Goal: Task Accomplishment & Management: Complete application form

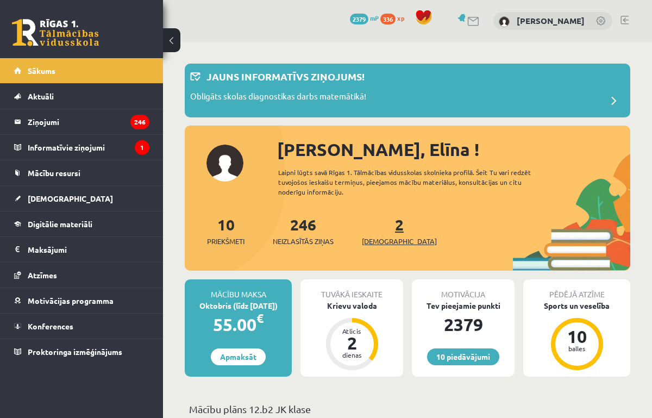
click at [387, 246] on span "[DEMOGRAPHIC_DATA]" at bounding box center [399, 241] width 75 height 11
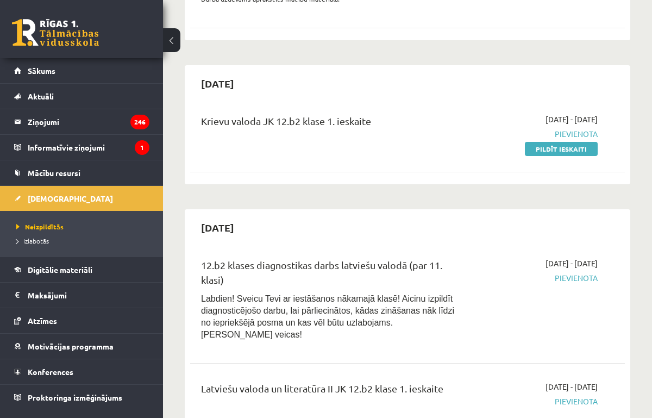
scroll to position [535, 0]
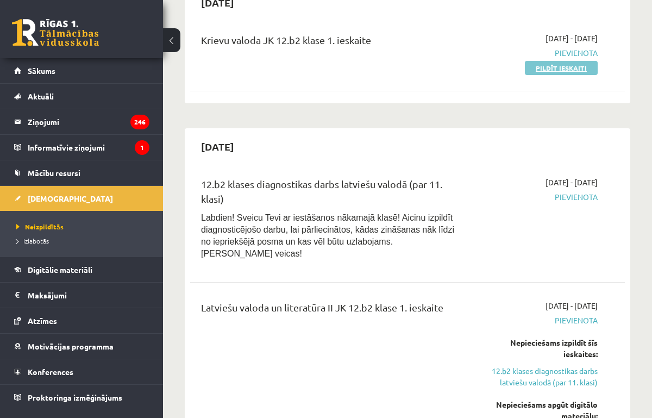
click at [543, 73] on link "Pildīt ieskaiti" at bounding box center [561, 68] width 73 height 14
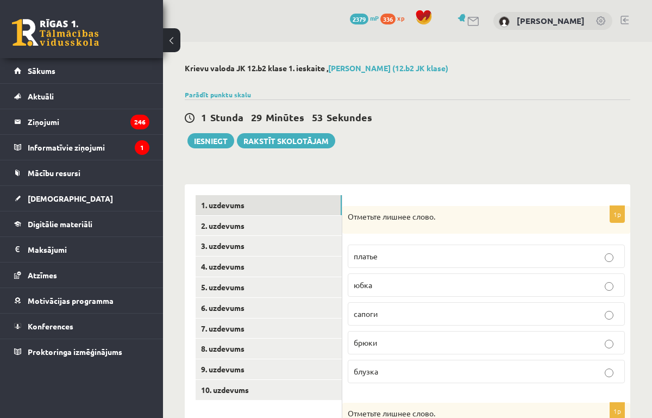
click at [416, 317] on p "сапоги" at bounding box center [486, 313] width 265 height 11
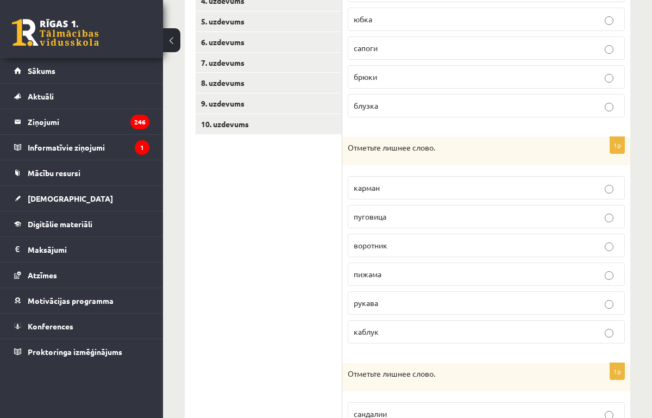
scroll to position [269, 0]
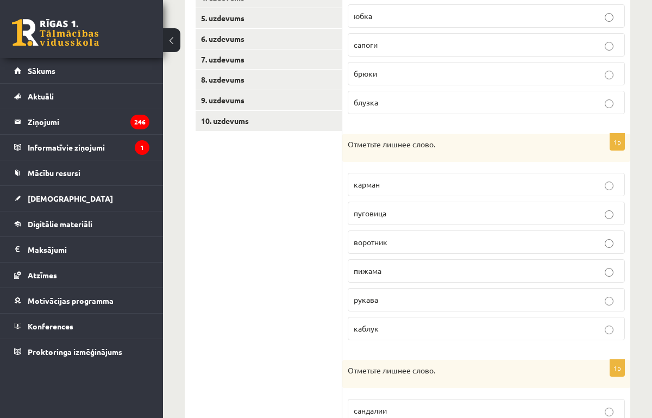
click at [406, 272] on p "пижама" at bounding box center [486, 270] width 265 height 11
click at [395, 329] on p "каблук" at bounding box center [486, 328] width 265 height 11
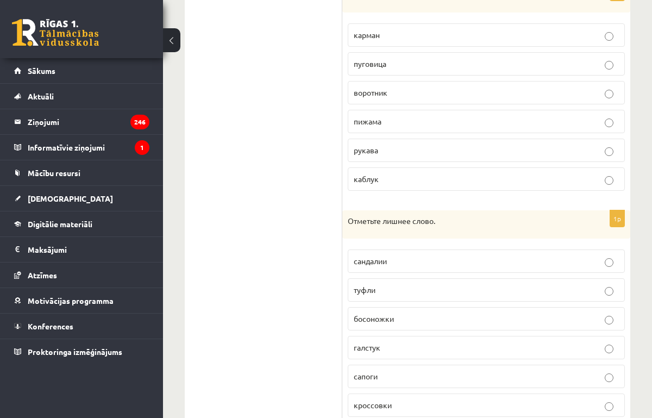
scroll to position [459, 0]
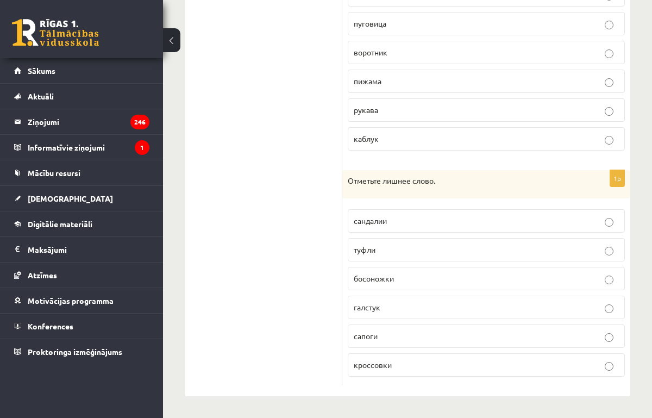
click at [398, 311] on p "галстук" at bounding box center [486, 307] width 265 height 11
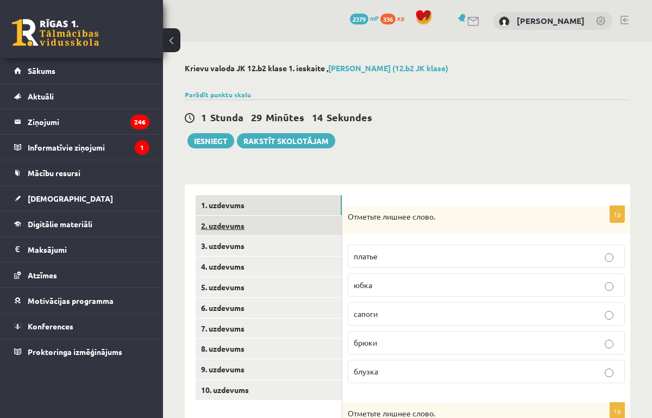
click at [246, 229] on link "2. uzdevums" at bounding box center [269, 226] width 146 height 20
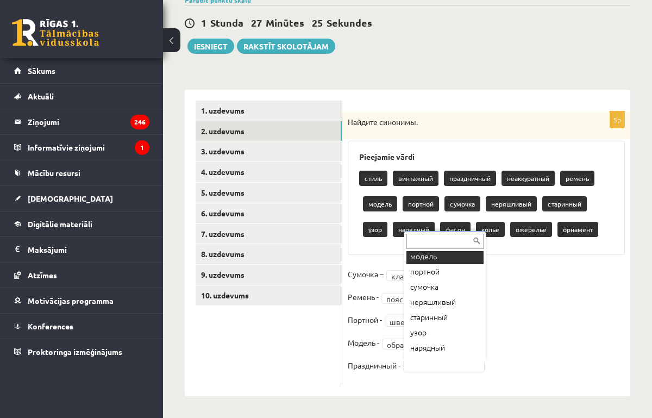
scroll to position [98, 0]
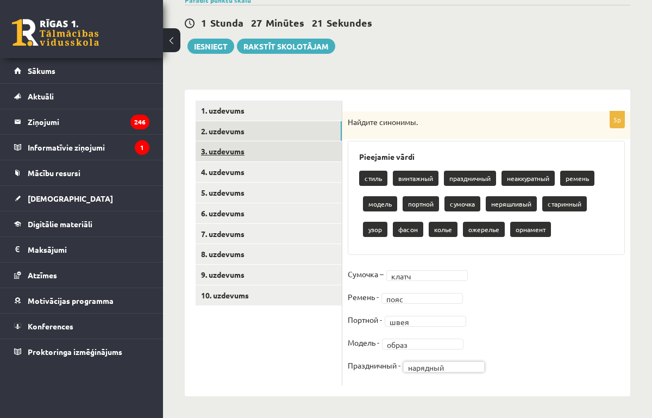
click at [225, 149] on link "3. uzdevums" at bounding box center [269, 151] width 146 height 20
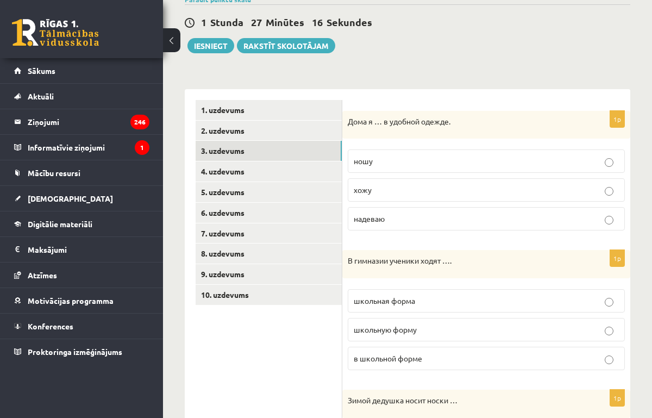
click at [373, 189] on p "хожу" at bounding box center [486, 189] width 265 height 11
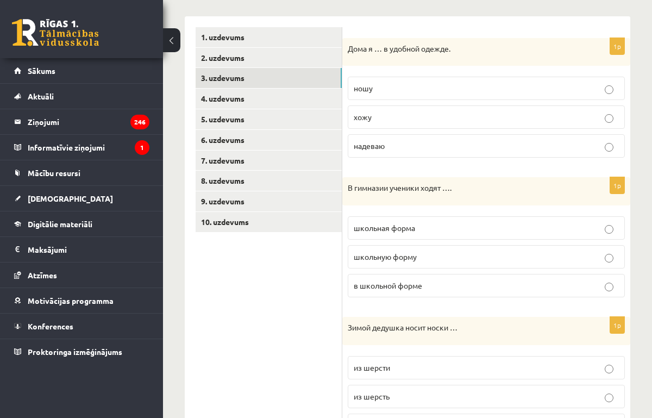
scroll to position [168, 0]
click at [382, 286] on span "в школьной форме" at bounding box center [388, 285] width 68 height 10
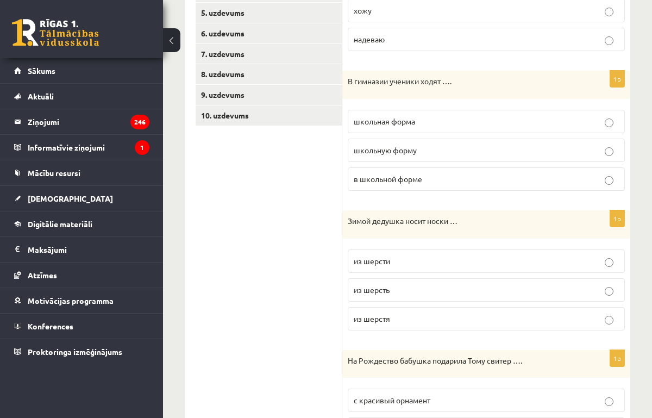
scroll to position [313, 0]
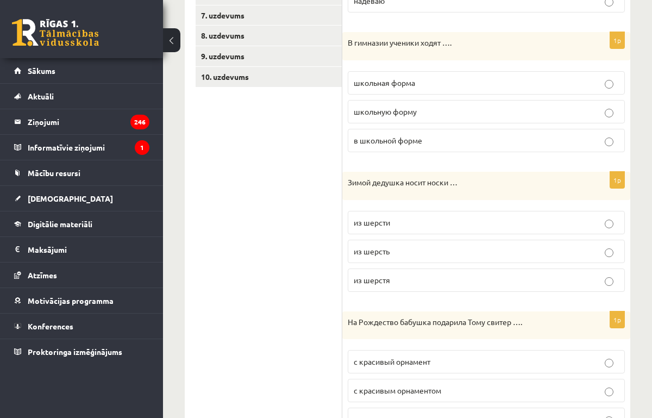
click at [380, 224] on span "из шерсти" at bounding box center [372, 222] width 36 height 10
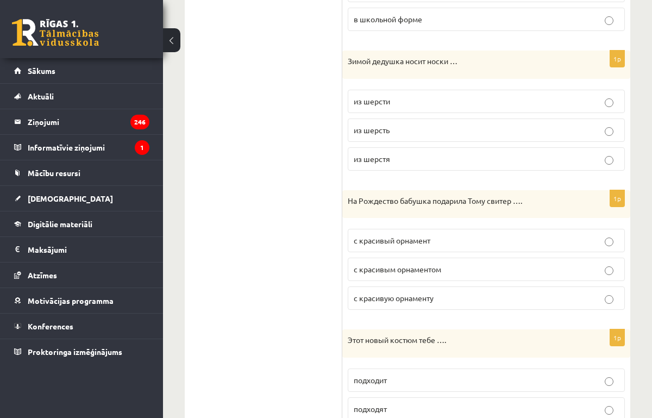
scroll to position [443, 0]
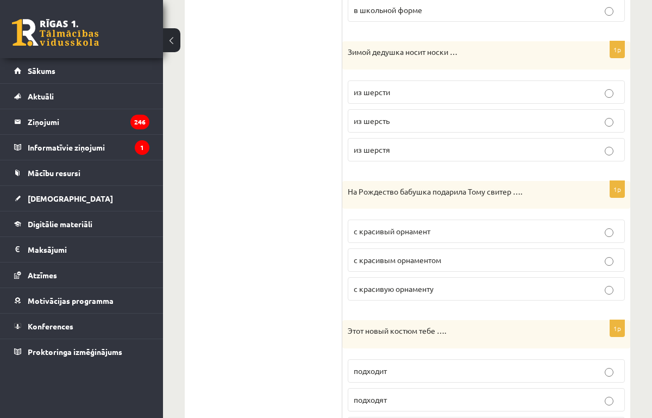
click at [383, 257] on span "с красивым орнаментом" at bounding box center [397, 260] width 87 height 10
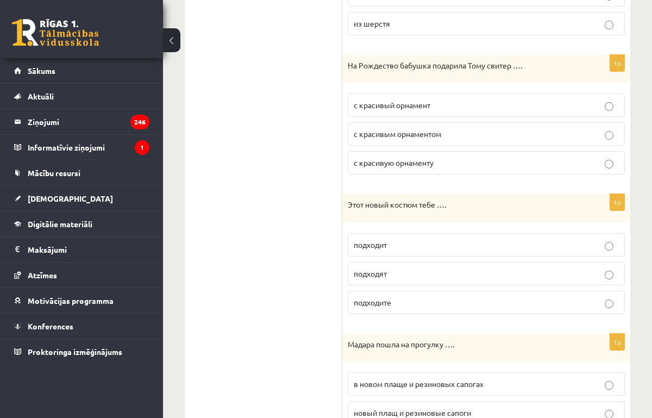
scroll to position [570, 0]
click at [374, 242] on span "подходит" at bounding box center [370, 244] width 33 height 10
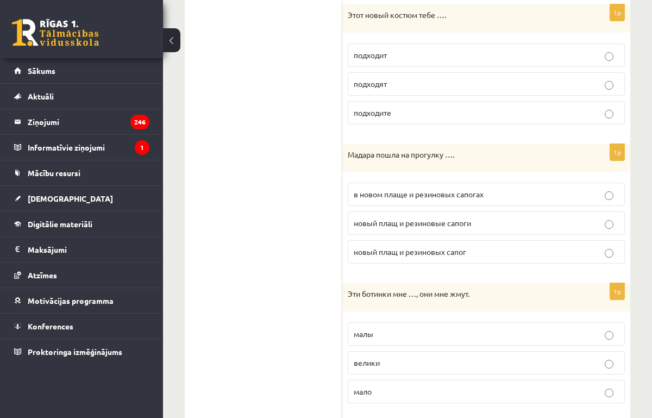
scroll to position [764, 0]
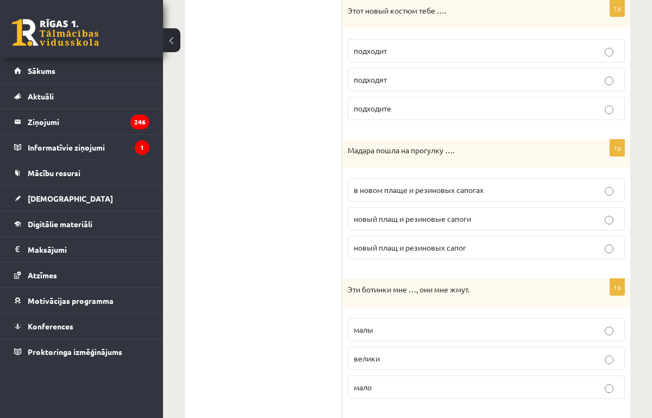
click at [385, 194] on span "в новом плаще и резиновых сапогах" at bounding box center [419, 190] width 130 height 10
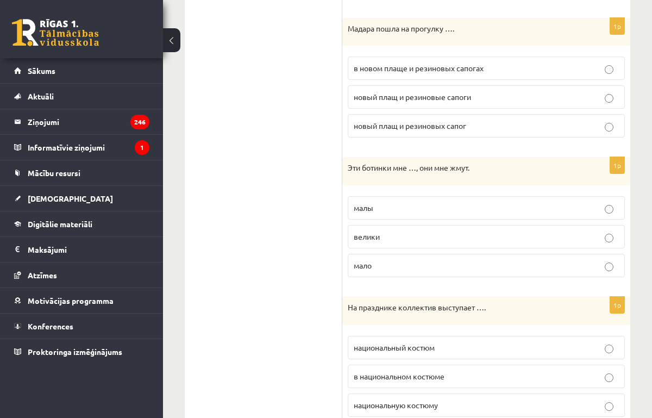
scroll to position [886, 0]
click at [375, 208] on p "малы" at bounding box center [486, 207] width 265 height 11
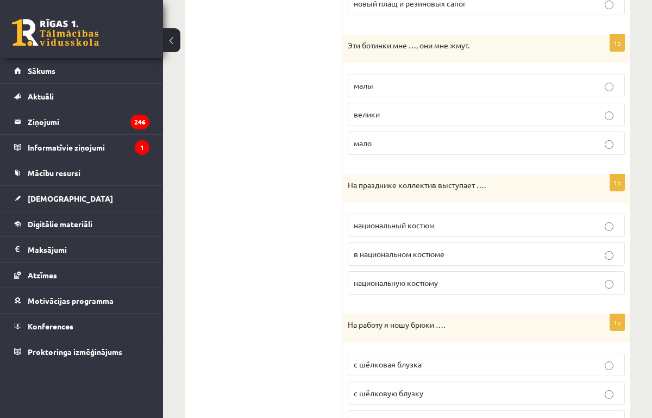
scroll to position [1008, 0]
click at [378, 254] on span "в национальном костюме" at bounding box center [399, 253] width 91 height 10
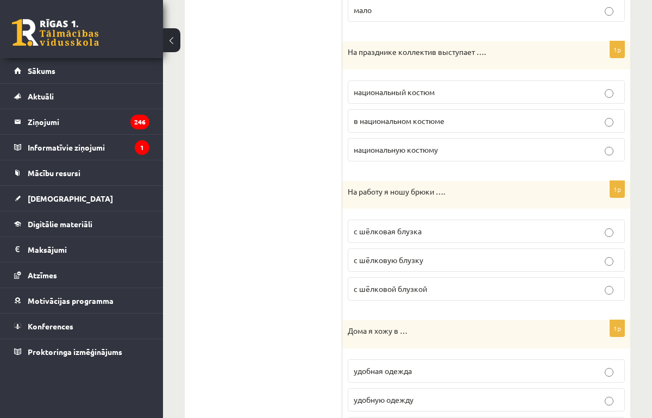
scroll to position [1149, 0]
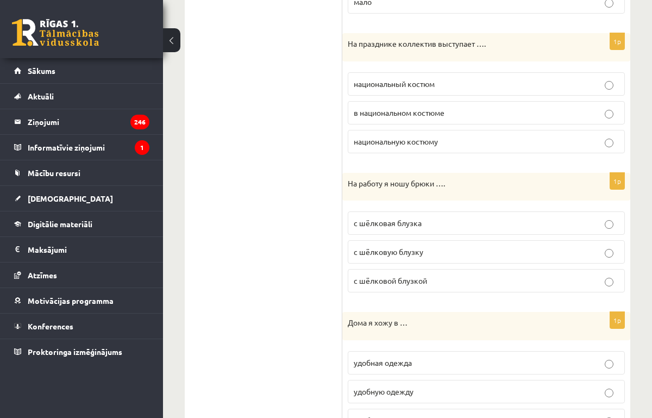
click at [388, 274] on label "с шёлковой блузкой" at bounding box center [486, 280] width 277 height 23
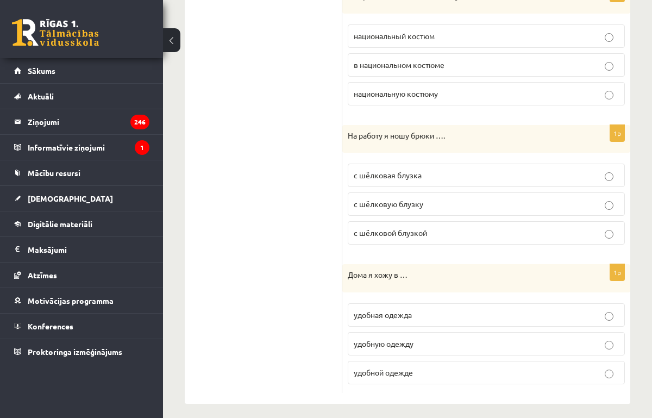
scroll to position [1205, 0]
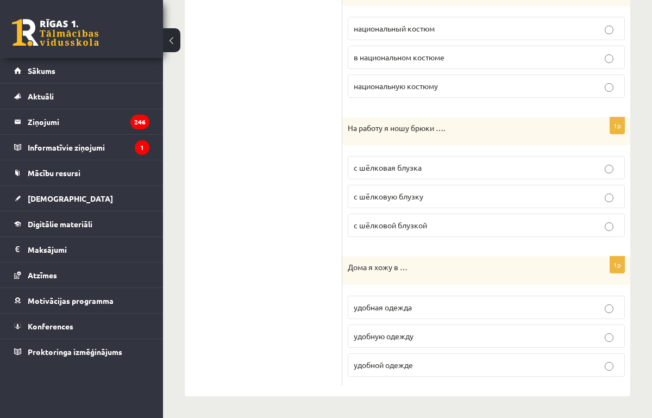
click at [370, 366] on span "удобной одежде" at bounding box center [383, 365] width 59 height 10
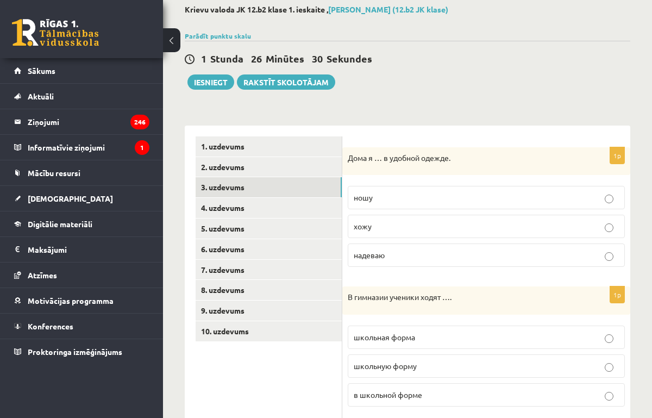
scroll to position [0, 0]
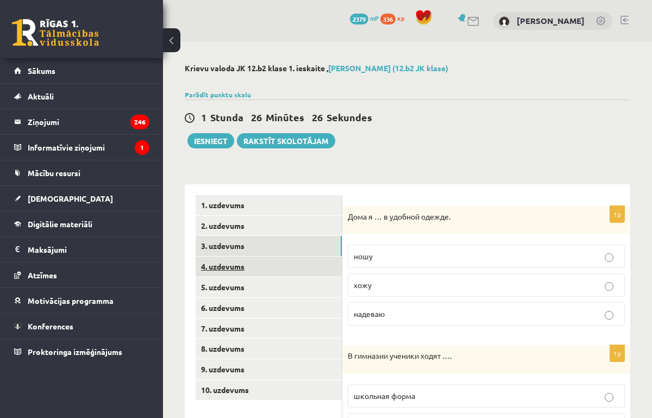
click at [232, 265] on link "4. uzdevums" at bounding box center [269, 267] width 146 height 20
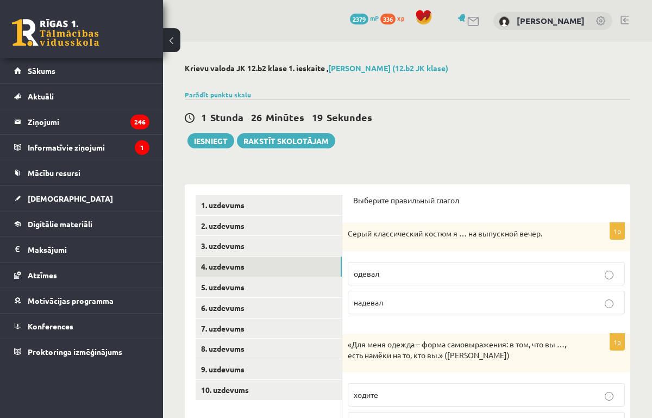
click at [388, 276] on p "одевал" at bounding box center [486, 273] width 265 height 11
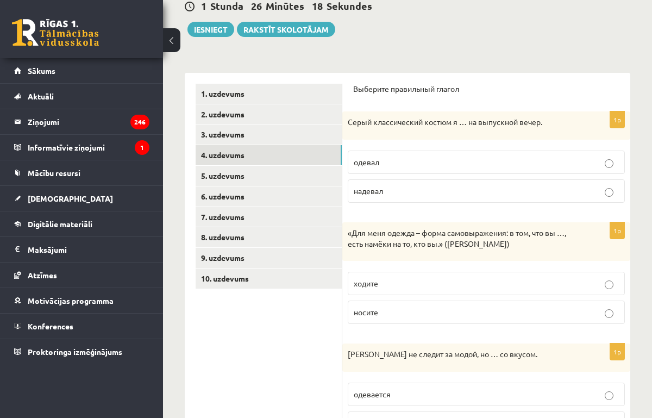
scroll to position [115, 0]
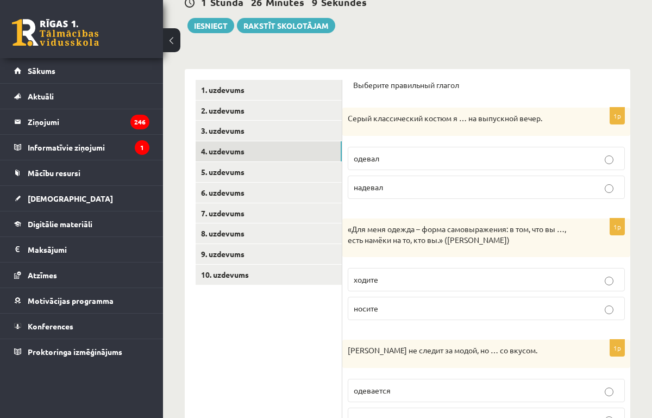
click at [375, 303] on p "носите" at bounding box center [486, 308] width 265 height 11
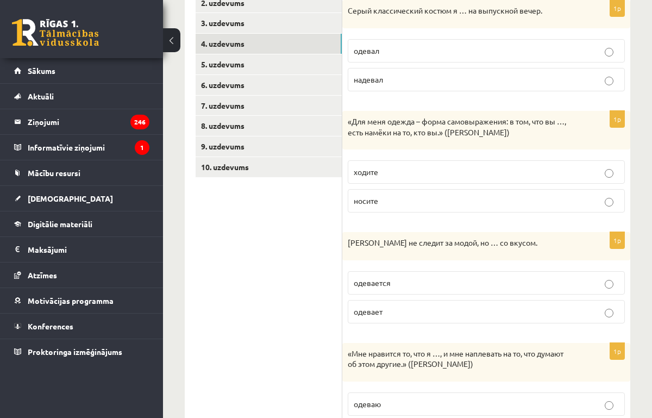
scroll to position [227, 0]
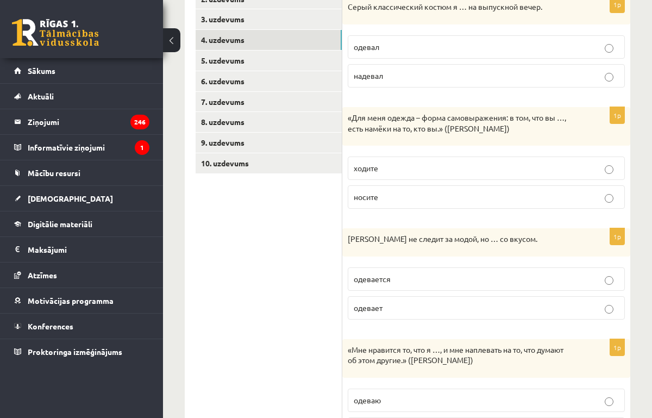
click at [376, 278] on span "одевается" at bounding box center [372, 279] width 37 height 10
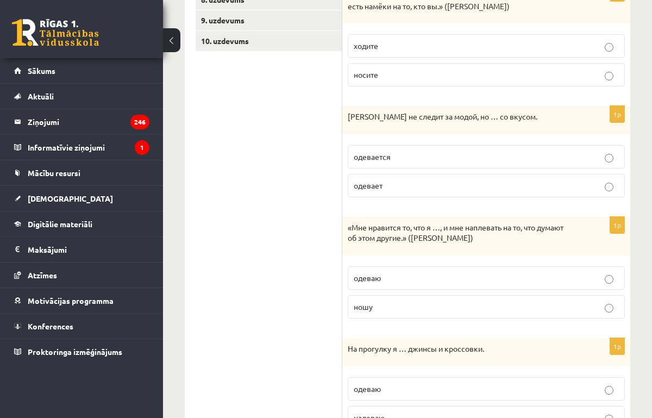
scroll to position [350, 0]
click at [367, 306] on span "ношу" at bounding box center [363, 306] width 19 height 10
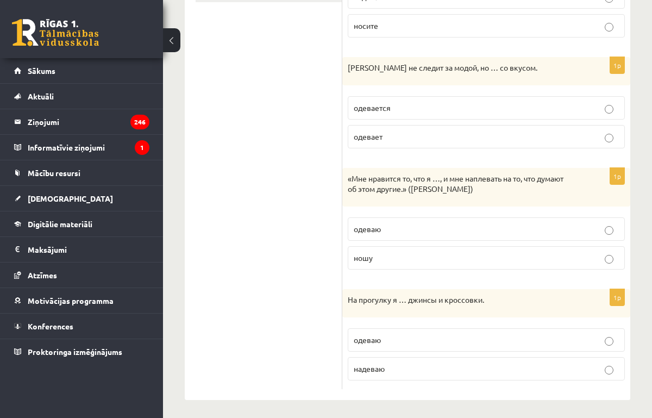
scroll to position [402, 0]
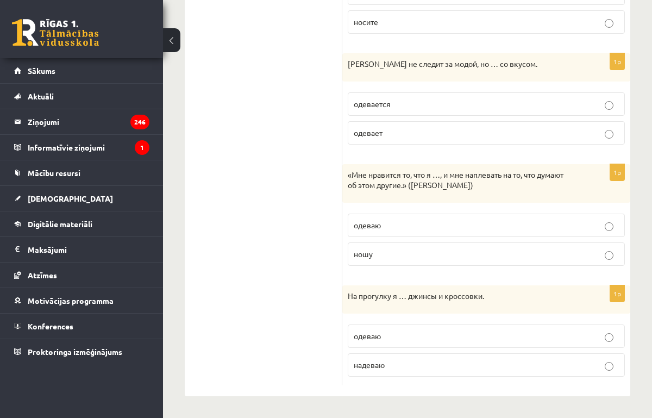
click at [367, 367] on span "надеваю" at bounding box center [369, 365] width 31 height 10
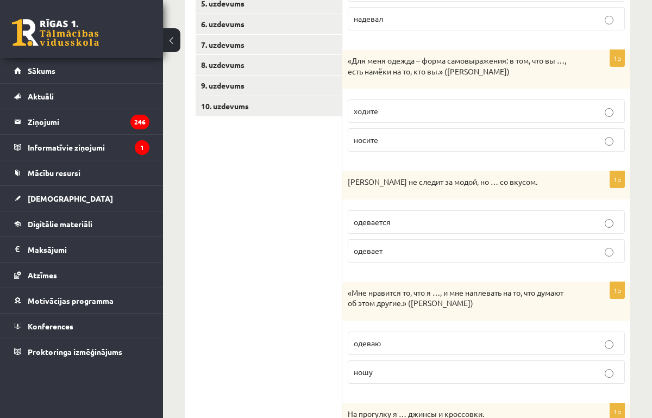
scroll to position [0, 0]
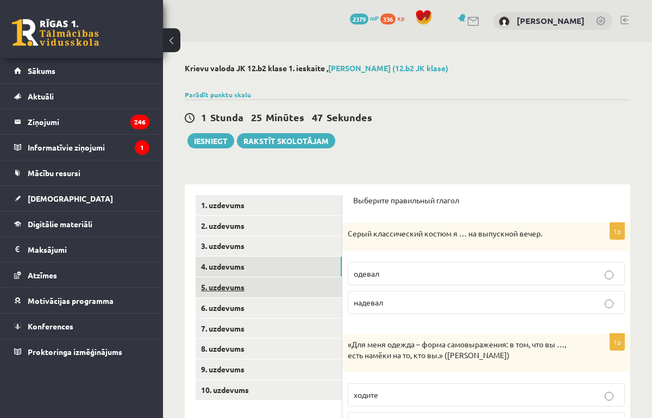
click at [236, 287] on link "5. uzdevums" at bounding box center [269, 287] width 146 height 20
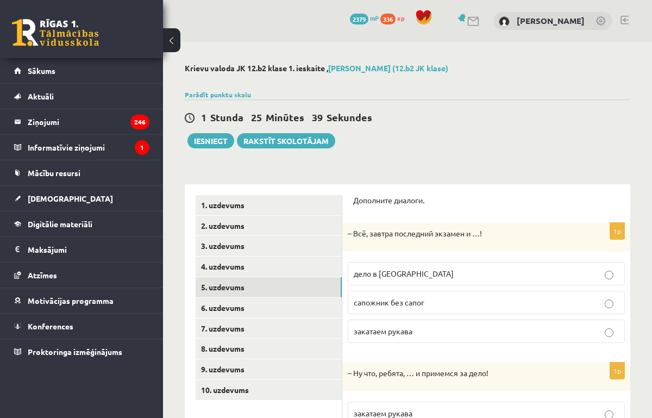
click at [395, 273] on span "дело в шляпе" at bounding box center [404, 273] width 100 height 10
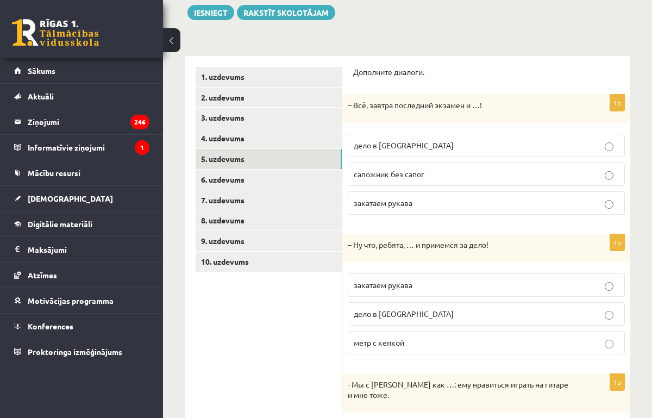
scroll to position [143, 0]
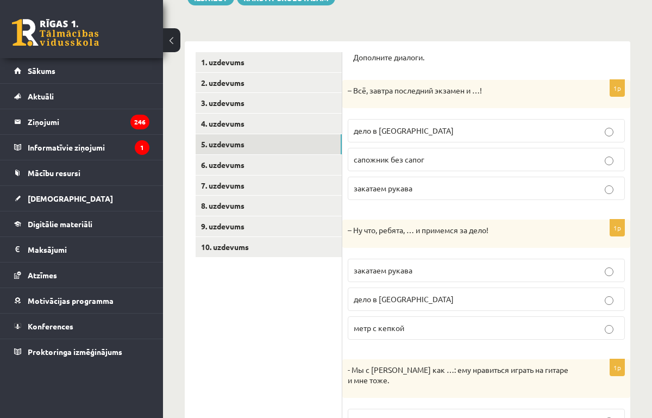
click at [390, 265] on p "закатаем рукава" at bounding box center [486, 270] width 265 height 11
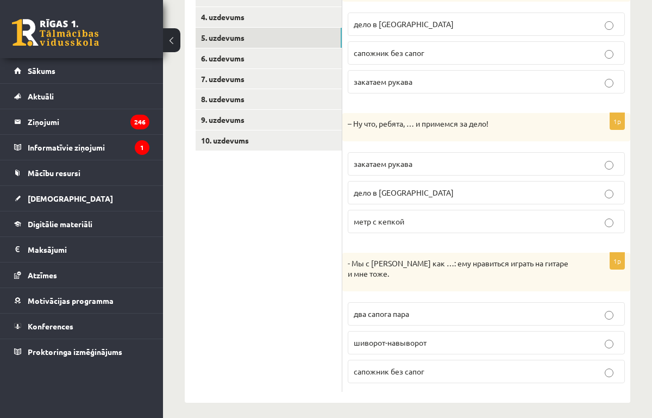
scroll to position [257, 0]
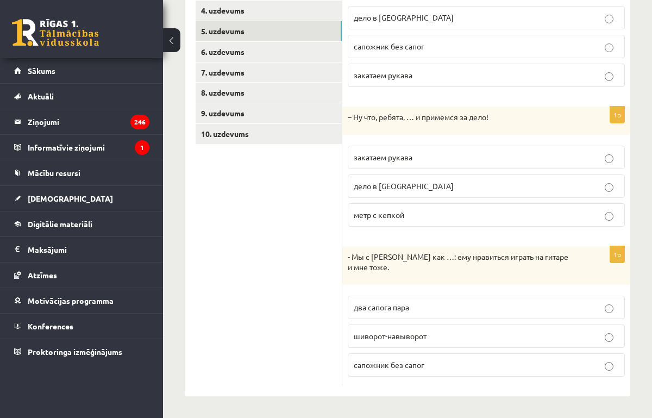
click at [382, 308] on span "два сапога пара" at bounding box center [381, 307] width 55 height 10
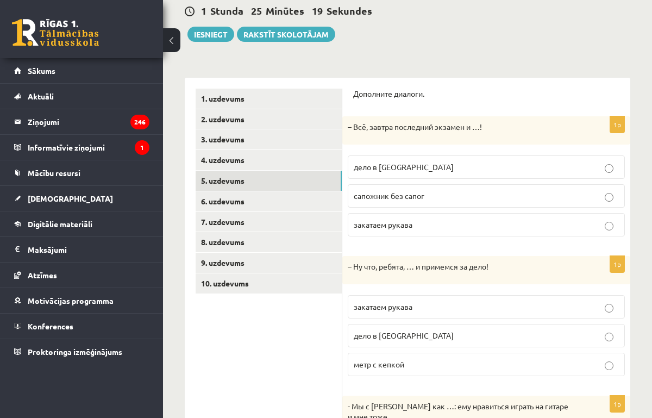
scroll to position [99, 0]
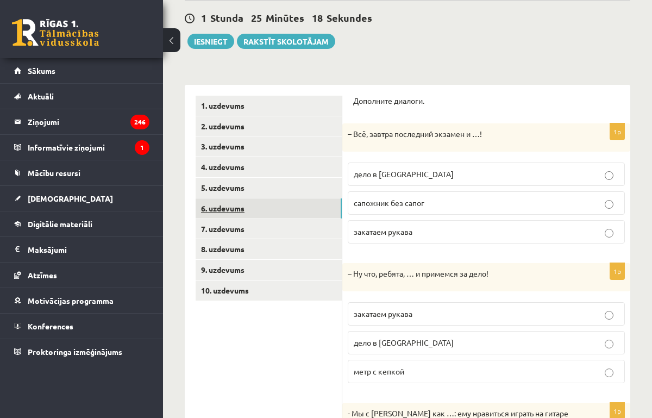
click at [221, 213] on link "6. uzdevums" at bounding box center [269, 208] width 146 height 20
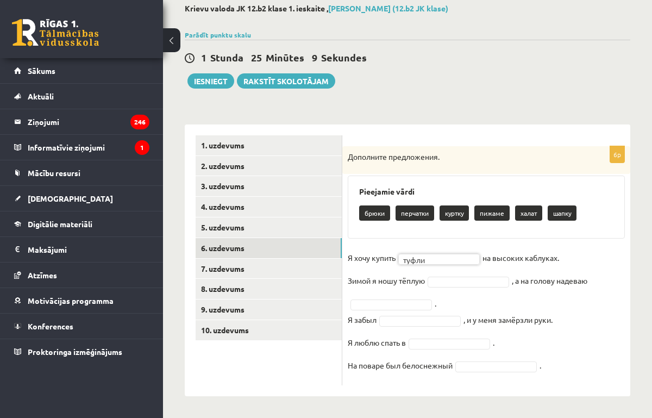
scroll to position [60, 0]
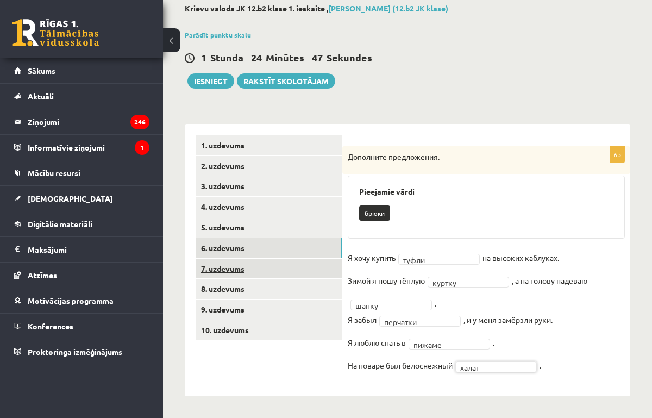
click at [237, 266] on link "7. uzdevums" at bounding box center [269, 269] width 146 height 20
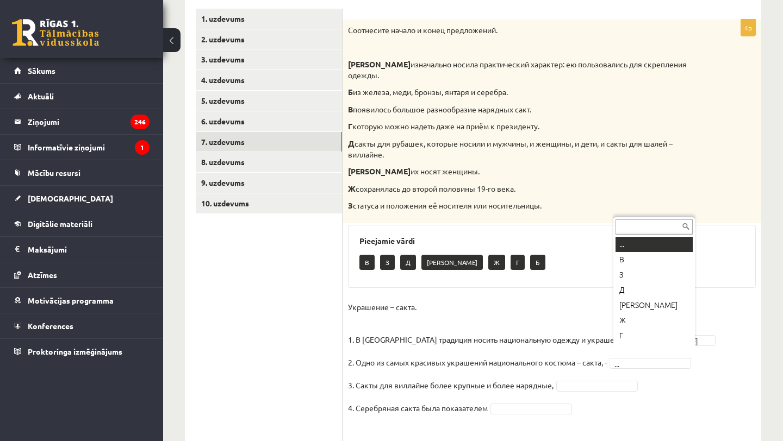
scroll to position [13, 0]
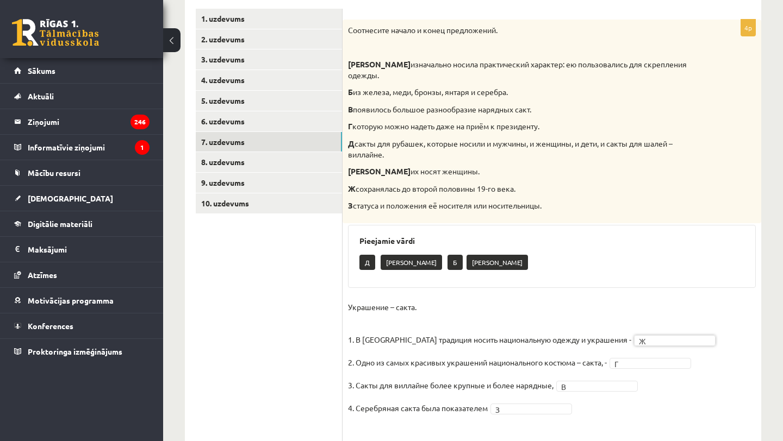
click at [487, 354] on p "2. Одно из самых красивых украшений национального костюма – сакта, -" at bounding box center [477, 362] width 259 height 16
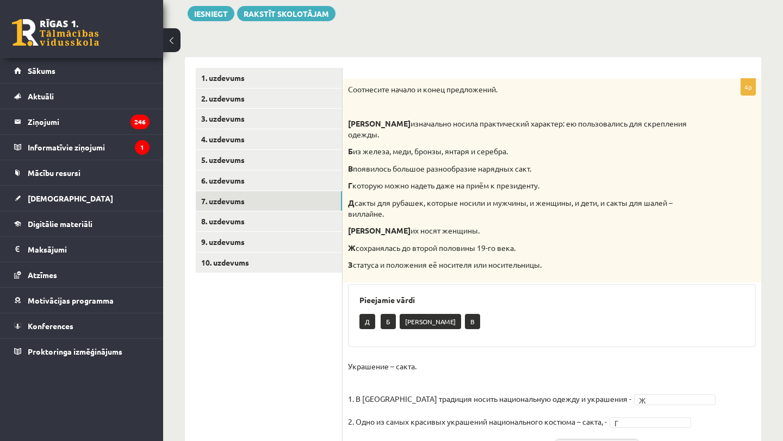
scroll to position [127, 0]
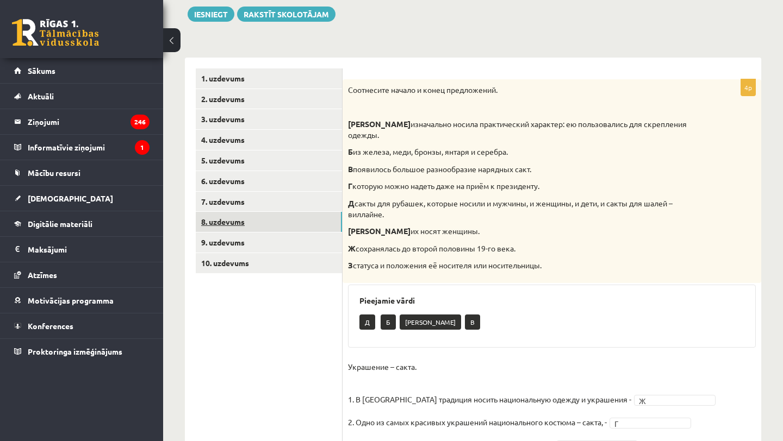
click at [236, 223] on link "8. uzdevums" at bounding box center [269, 222] width 146 height 20
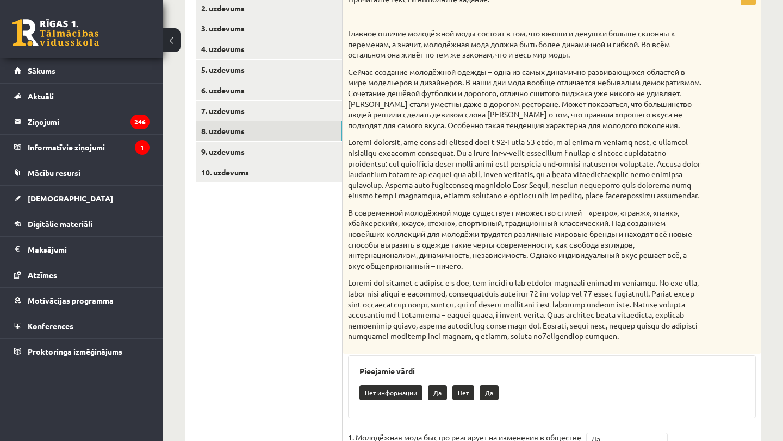
scroll to position [205, 0]
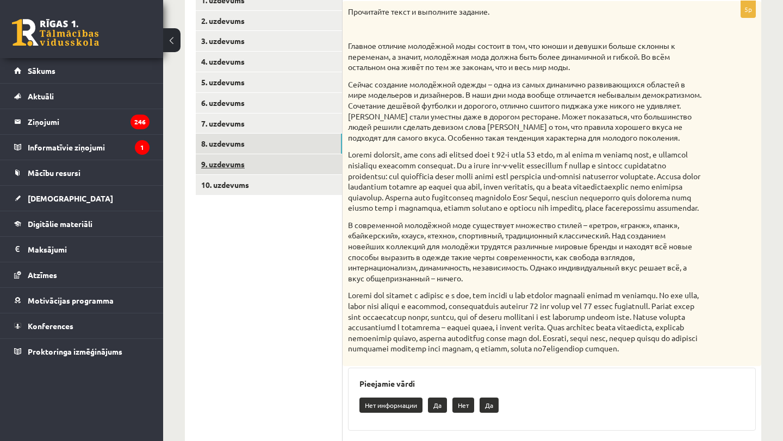
click at [236, 164] on link "9. uzdevums" at bounding box center [269, 164] width 146 height 20
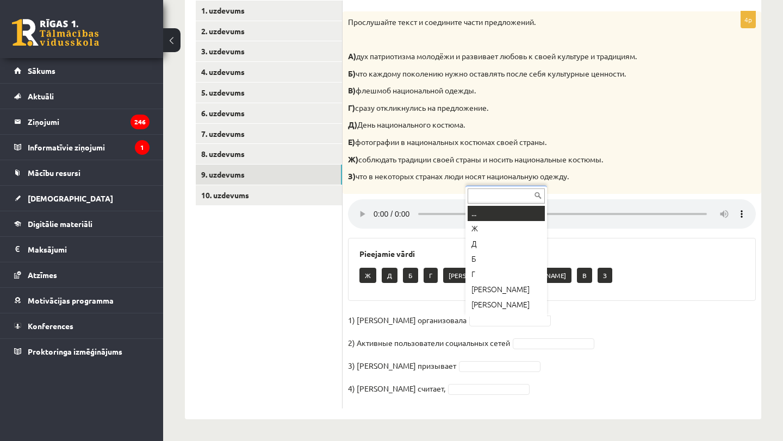
scroll to position [13, 0]
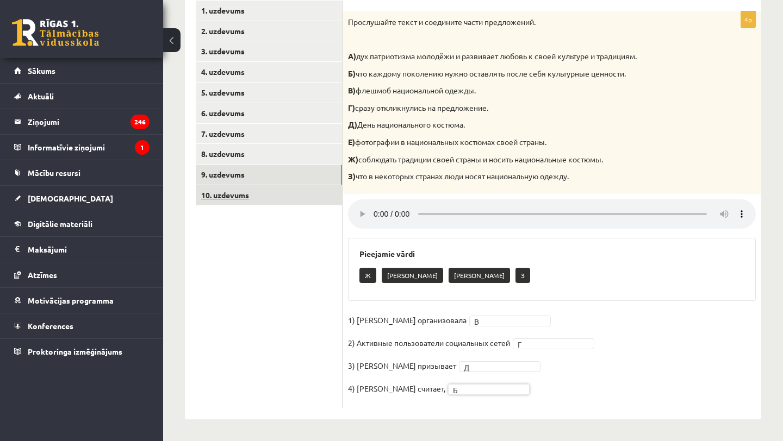
click at [235, 191] on link "10. uzdevums" at bounding box center [269, 195] width 146 height 20
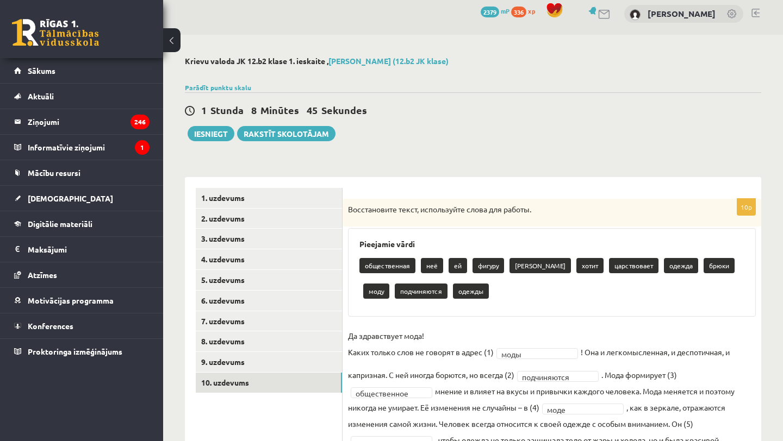
scroll to position [0, 0]
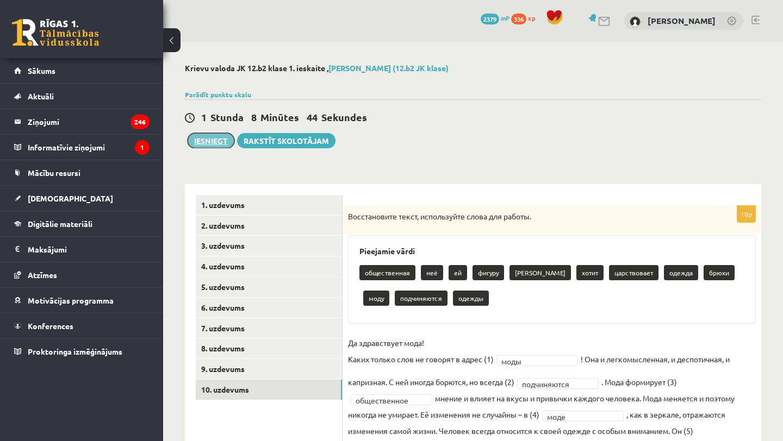
click at [216, 144] on button "Iesniegt" at bounding box center [210, 140] width 47 height 15
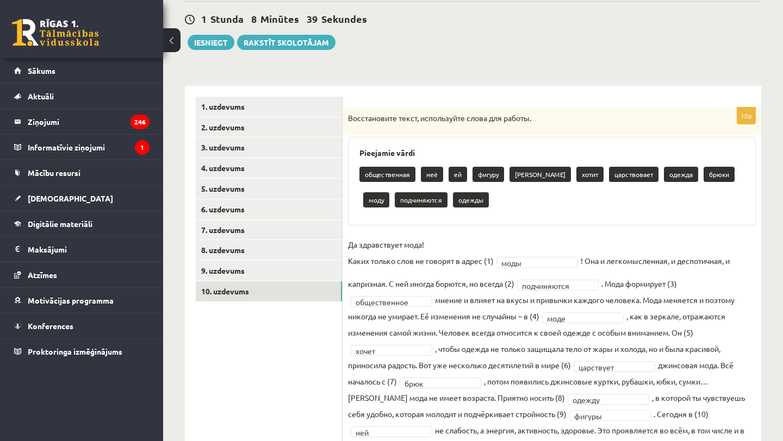
scroll to position [134, 0]
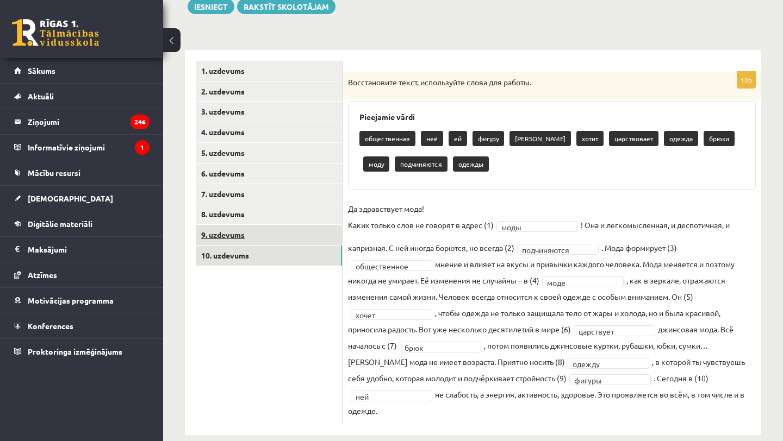
click at [240, 236] on link "9. uzdevums" at bounding box center [269, 235] width 146 height 20
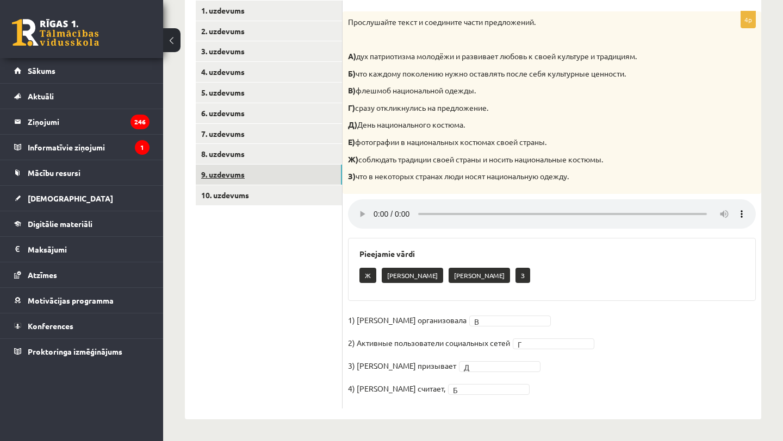
scroll to position [126, 0]
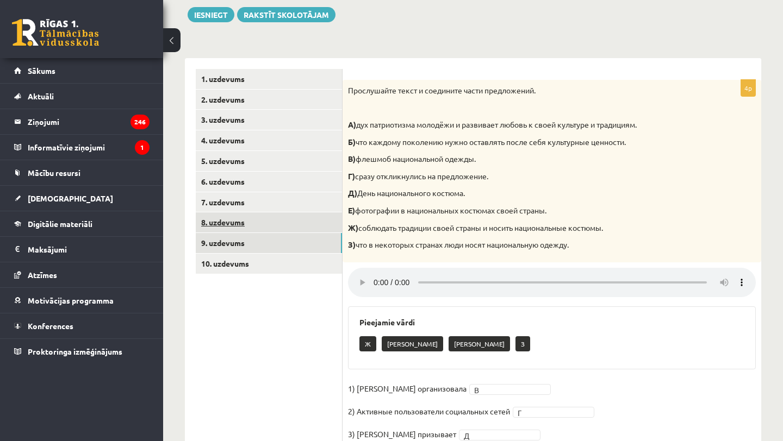
click at [224, 224] on link "8. uzdevums" at bounding box center [269, 222] width 146 height 20
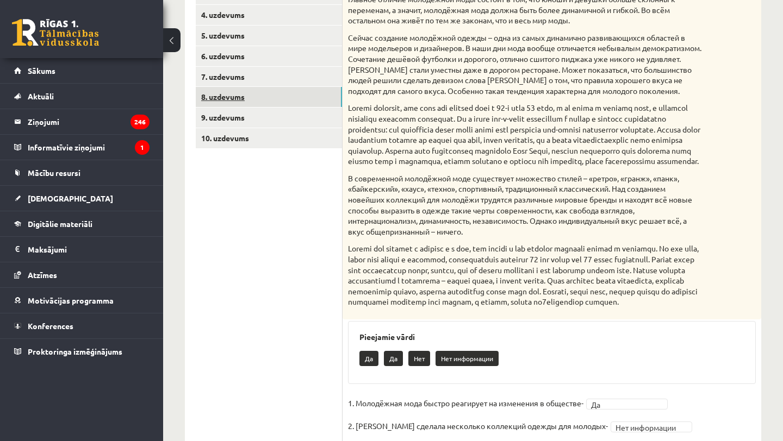
scroll to position [169, 0]
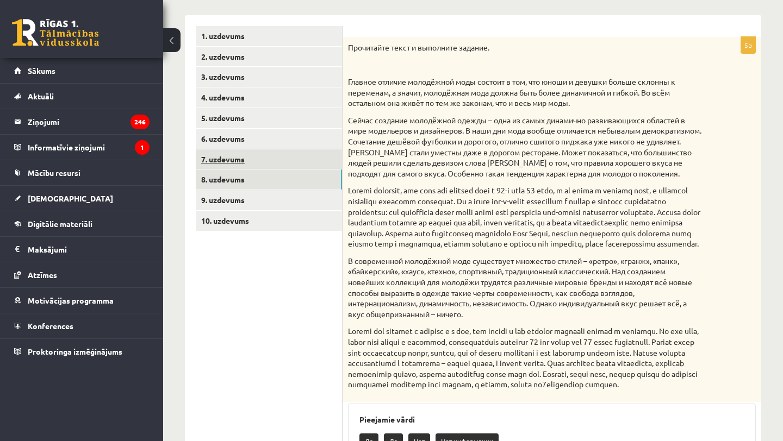
click at [233, 158] on link "7. uzdevums" at bounding box center [269, 159] width 146 height 20
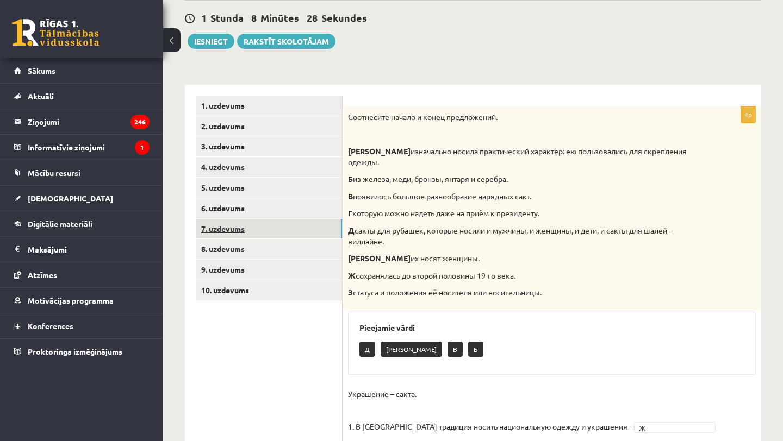
scroll to position [97, 0]
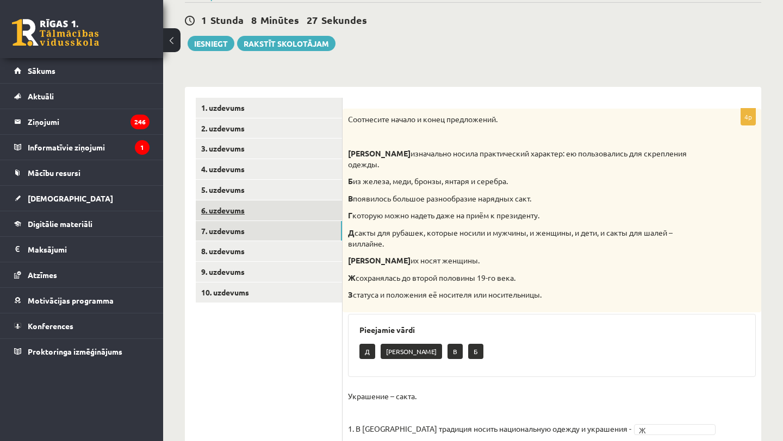
click at [237, 212] on link "6. uzdevums" at bounding box center [269, 211] width 146 height 20
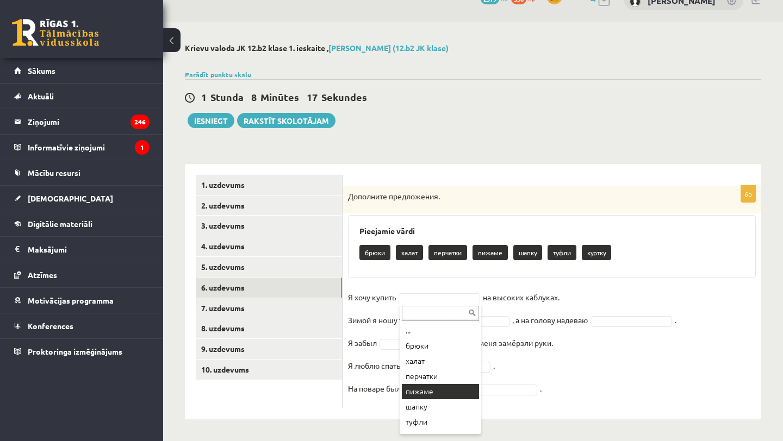
scroll to position [13, 0]
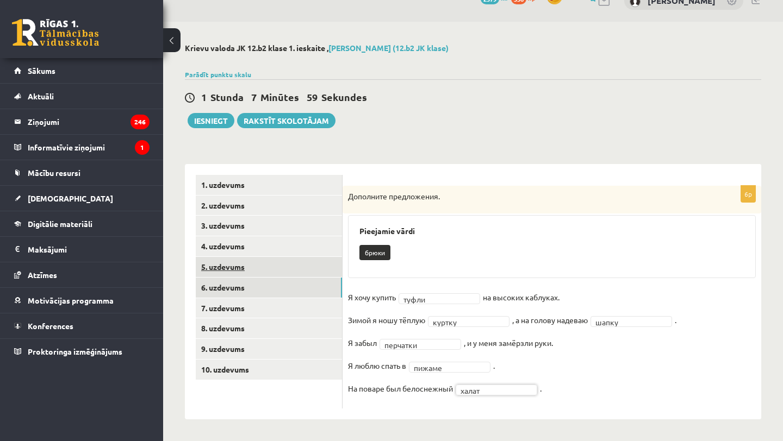
click at [233, 267] on link "5. uzdevums" at bounding box center [269, 267] width 146 height 20
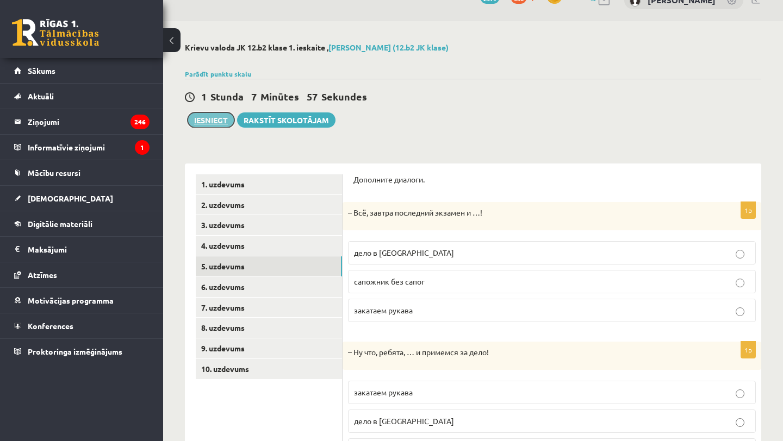
click at [211, 121] on button "Iesniegt" at bounding box center [210, 119] width 47 height 15
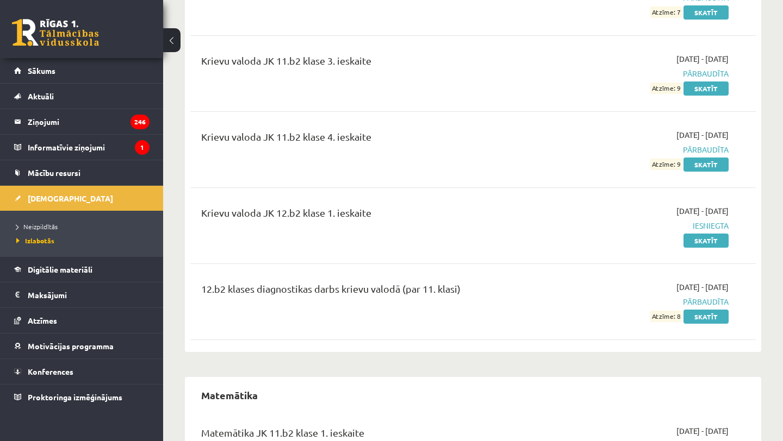
scroll to position [1863, 0]
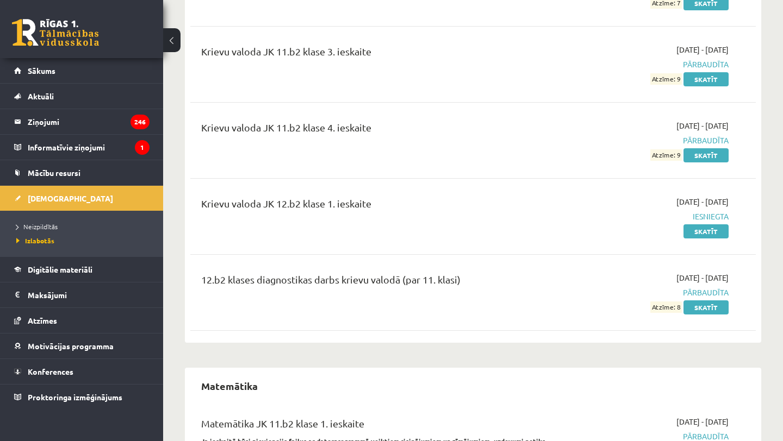
click at [82, 45] on link at bounding box center [55, 32] width 87 height 27
